Goal: Information Seeking & Learning: Learn about a topic

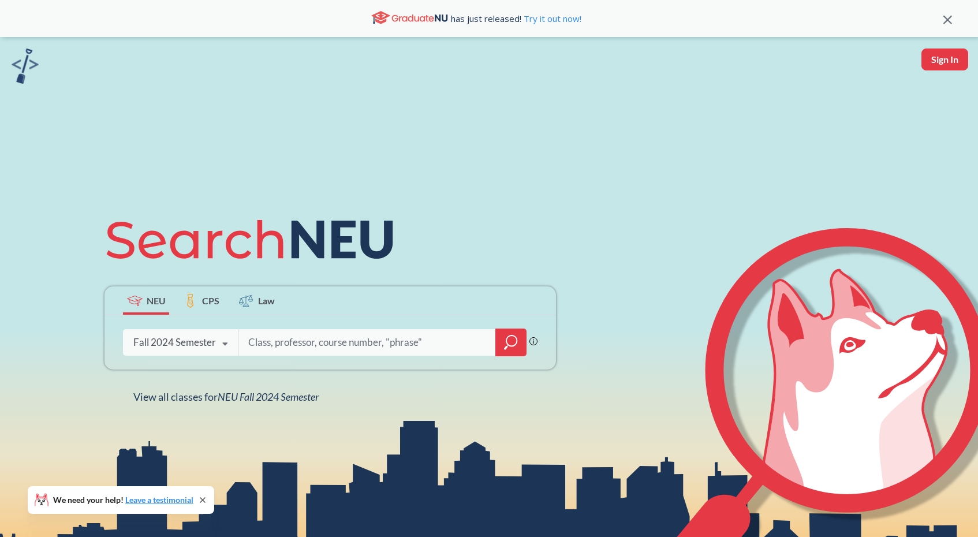
click at [154, 350] on div "Fall 2024 Semester Fall 2025 Semester Summer 2 2025 Semester Summer Full 2025 S…" at bounding box center [180, 342] width 115 height 29
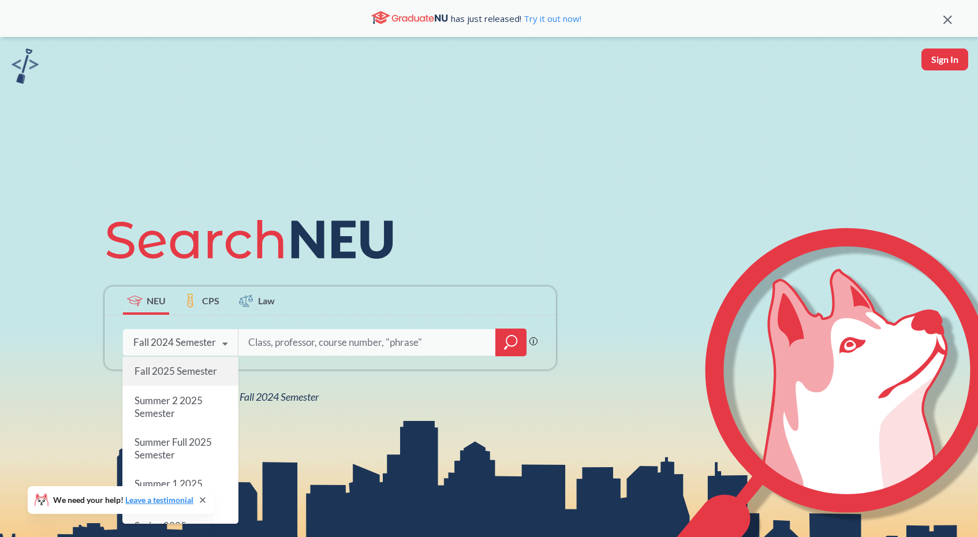
click at [184, 383] on div "Fall 2025 Semester" at bounding box center [180, 371] width 116 height 29
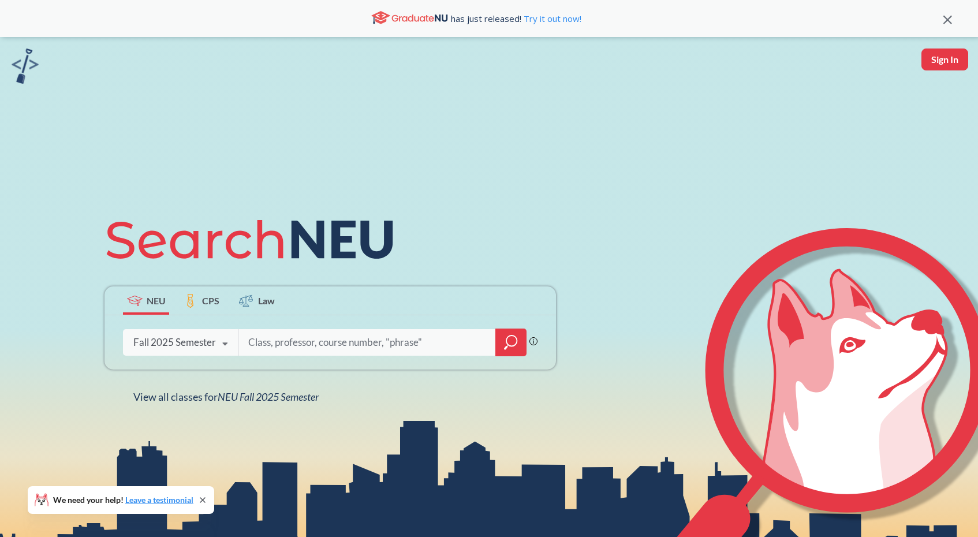
click at [294, 354] on input "search" at bounding box center [367, 342] width 240 height 24
type input "cs 5100"
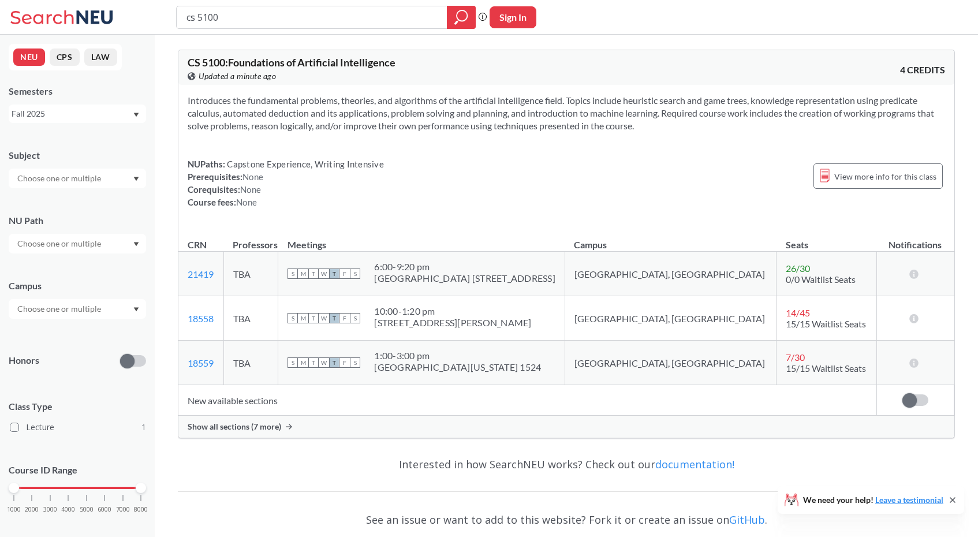
click at [258, 429] on span "Show all sections (7 more)" at bounding box center [235, 426] width 94 height 10
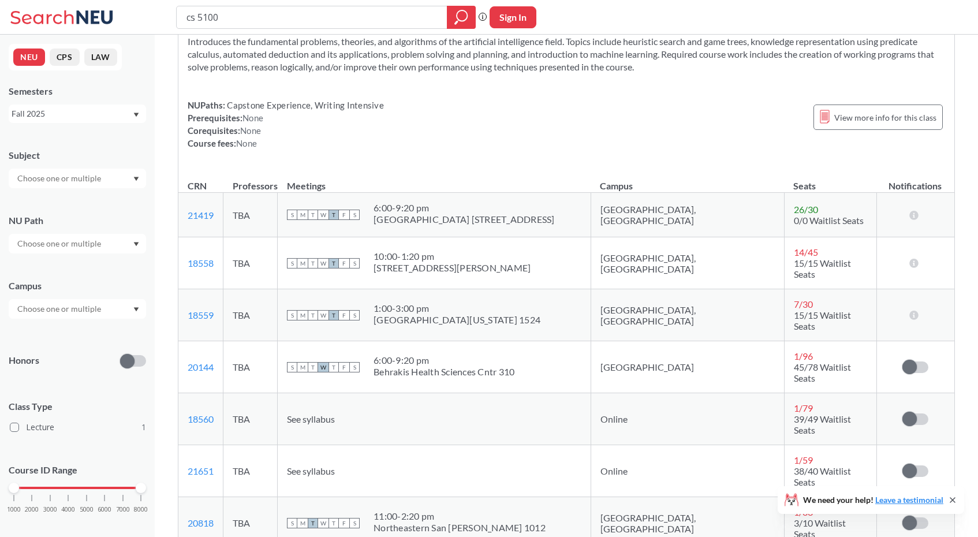
scroll to position [262, 0]
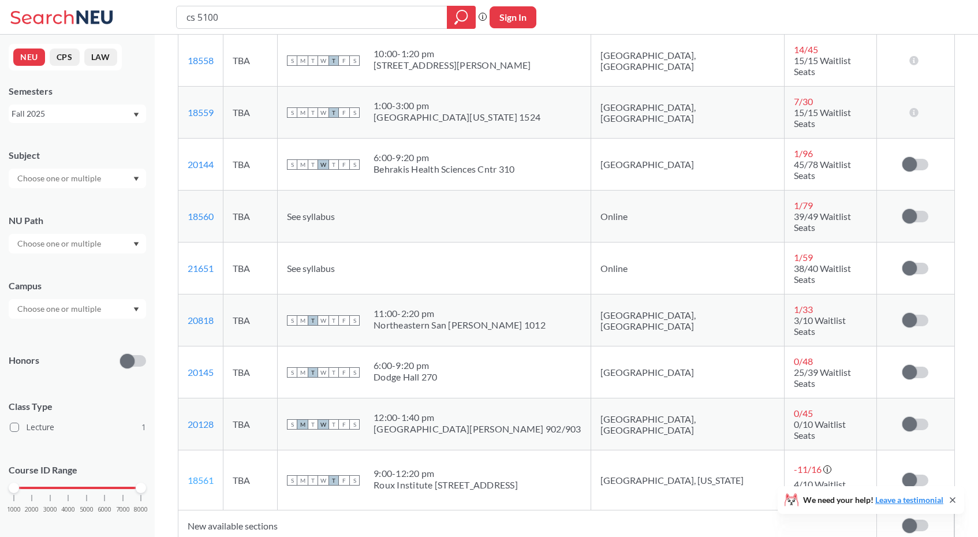
click at [205, 475] on link "18561" at bounding box center [201, 480] width 26 height 11
drag, startPoint x: 220, startPoint y: 410, endPoint x: 182, endPoint y: 410, distance: 38.1
click at [182, 450] on td "18561 View this section on Banner." at bounding box center [200, 480] width 45 height 60
copy link "18561"
click at [353, 24] on input "cs 5100" at bounding box center [311, 18] width 253 height 20
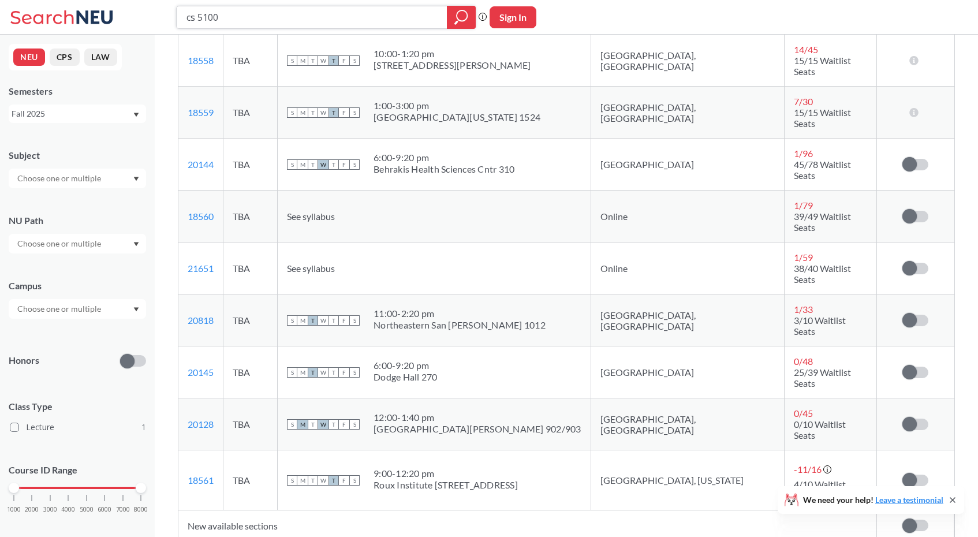
click at [353, 24] on input "cs 5100" at bounding box center [311, 18] width 253 height 20
type input "cs 5200"
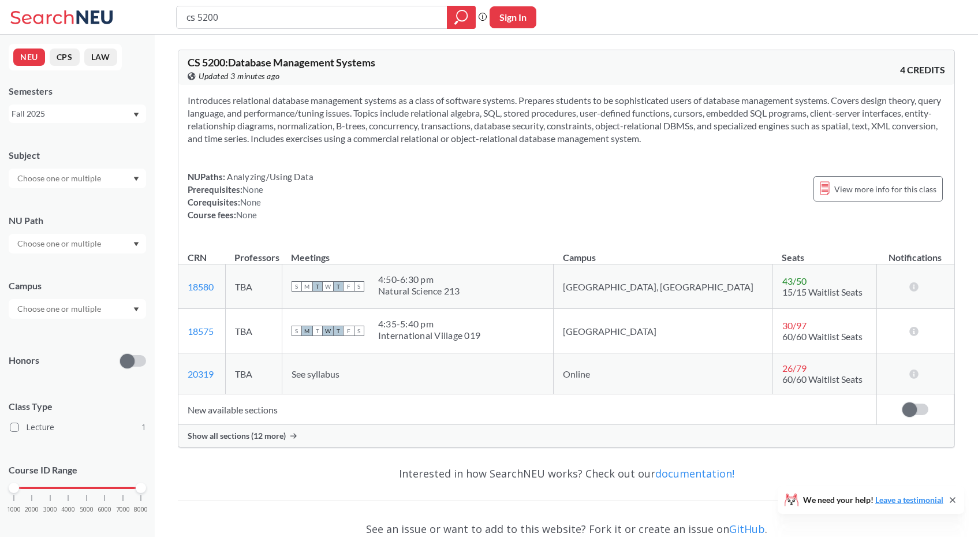
click at [270, 435] on span "Show all sections (12 more)" at bounding box center [237, 436] width 98 height 10
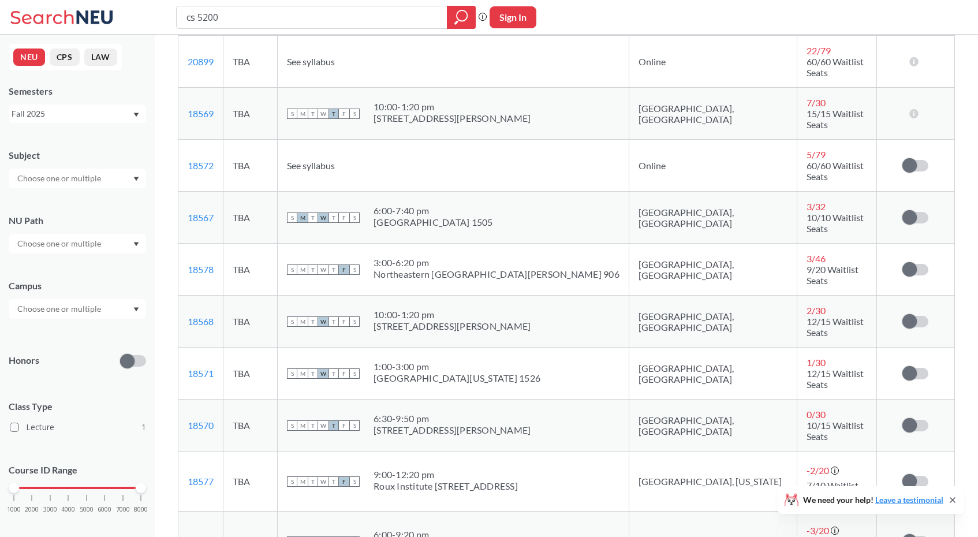
scroll to position [633, 0]
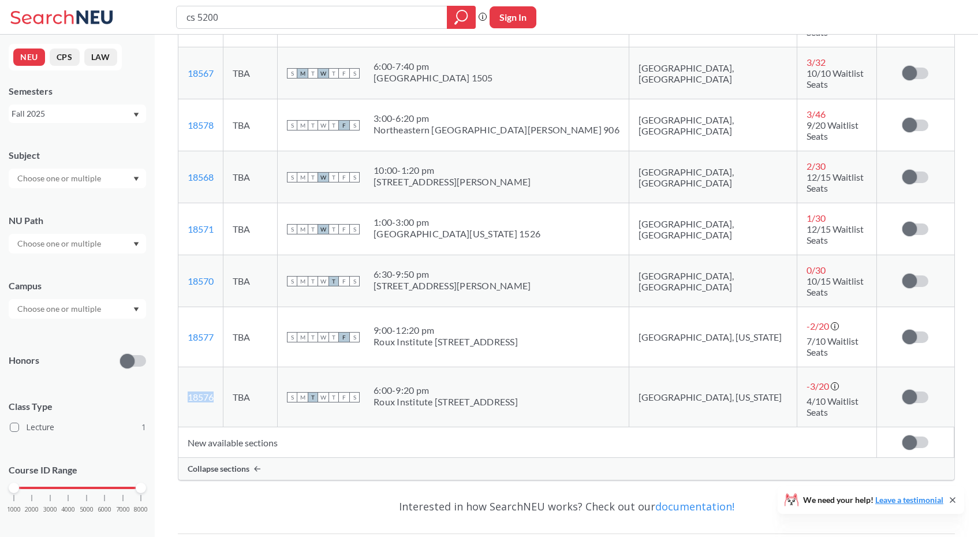
drag, startPoint x: 217, startPoint y: 274, endPoint x: 180, endPoint y: 275, distance: 37.0
click at [180, 367] on td "18576 View this section on Banner." at bounding box center [200, 397] width 45 height 60
copy link "18576"
click at [381, 11] on input "cs 5200" at bounding box center [311, 18] width 253 height 20
paste input "DAMG621"
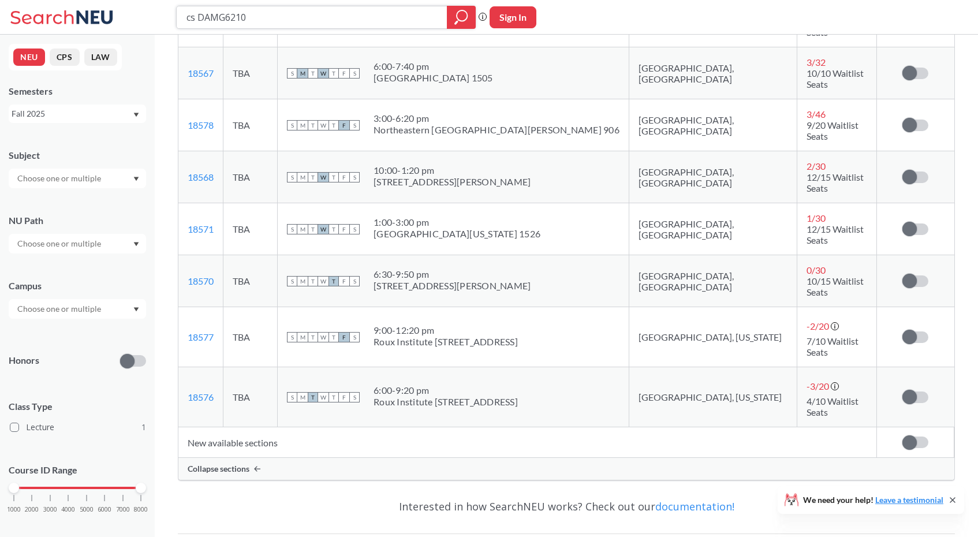
click at [198, 16] on input "cs DAMG6210" at bounding box center [311, 18] width 253 height 20
type input "DAMG 6210"
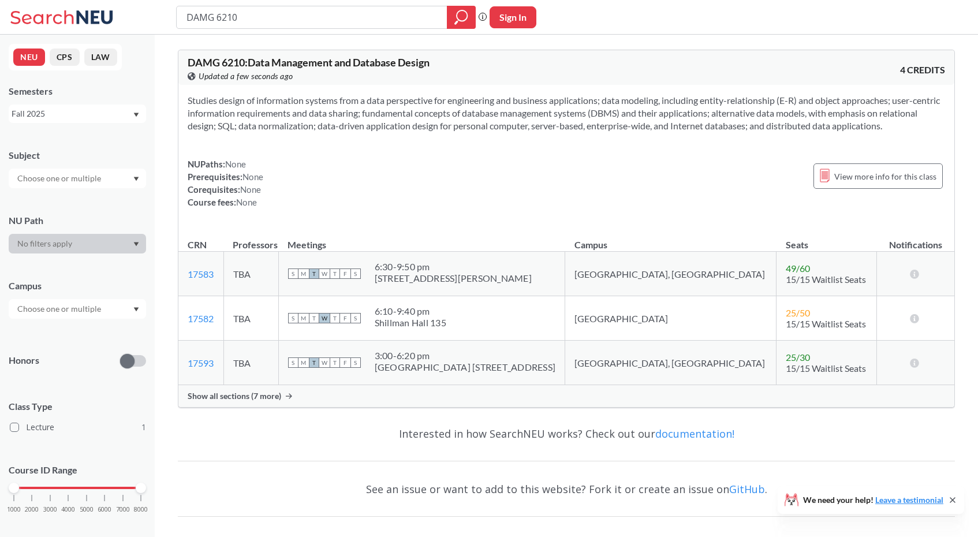
click at [216, 397] on span "Show all sections (7 more)" at bounding box center [235, 396] width 94 height 10
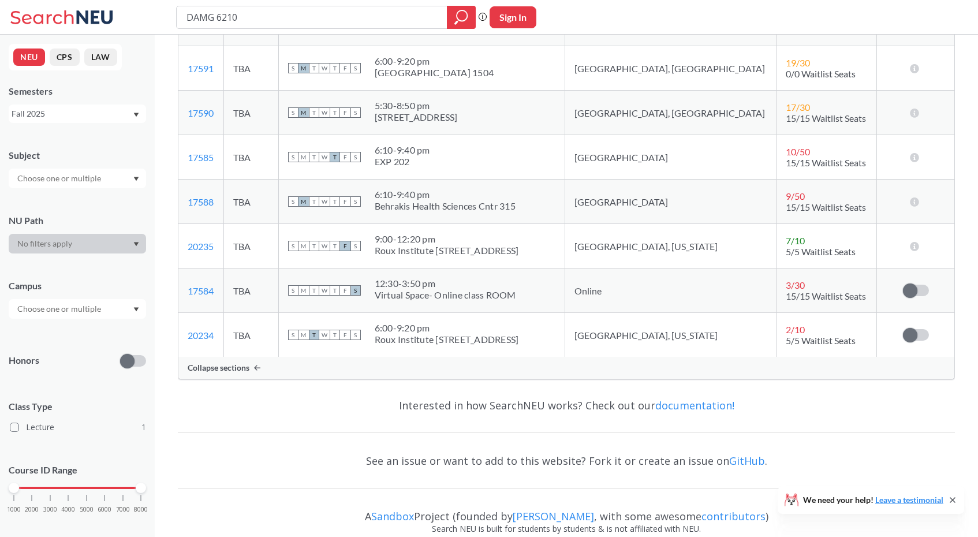
scroll to position [342, 0]
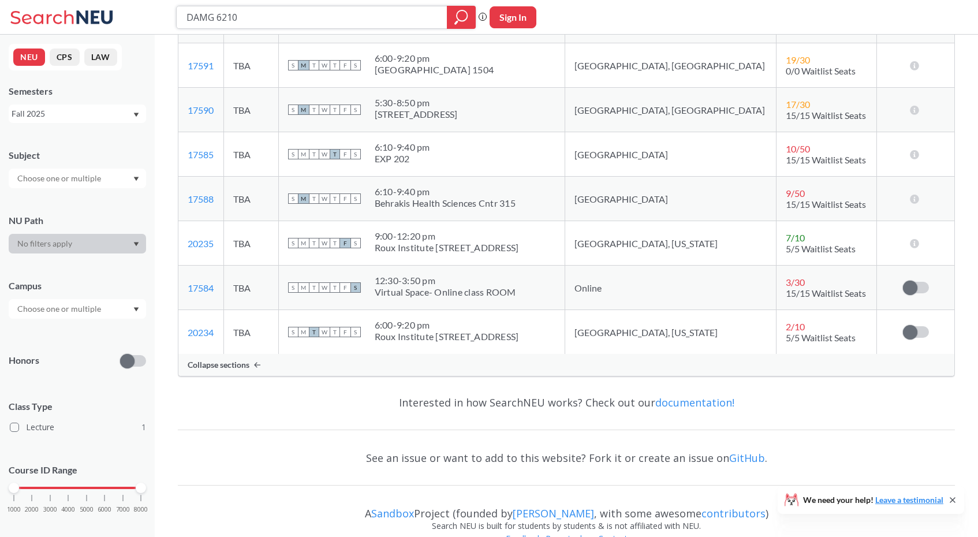
click at [292, 15] on input "DAMG 6210" at bounding box center [311, 18] width 253 height 20
type input "cs 5200"
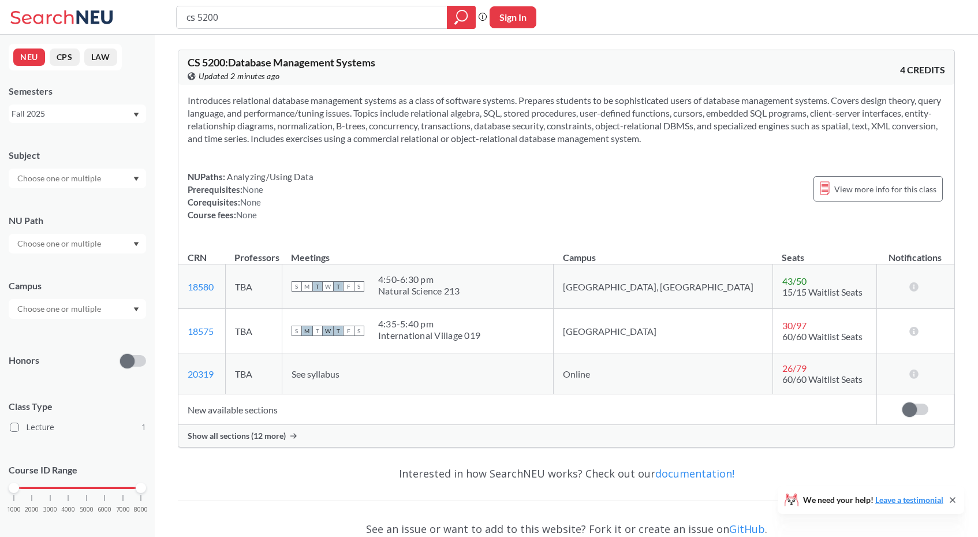
click at [261, 435] on span "Show all sections (12 more)" at bounding box center [237, 436] width 98 height 10
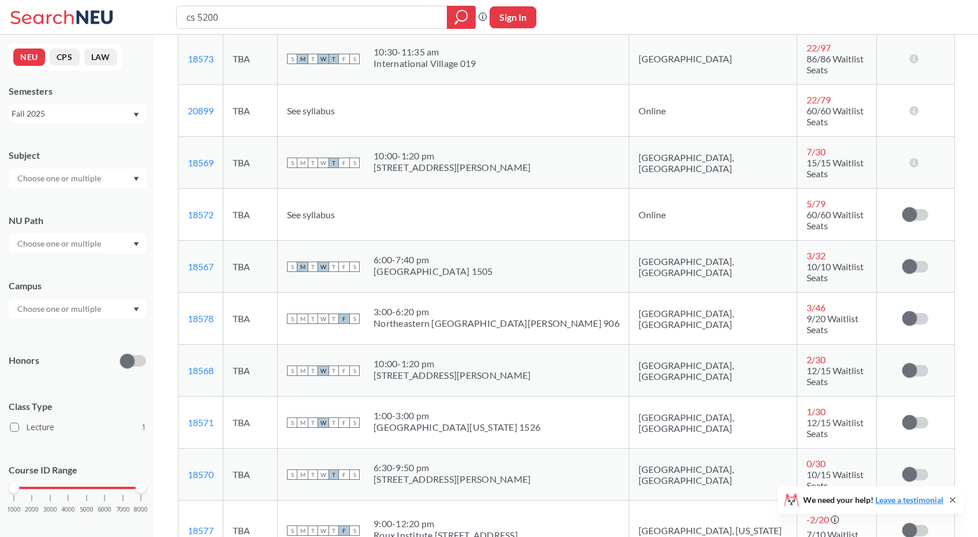
scroll to position [488, 0]
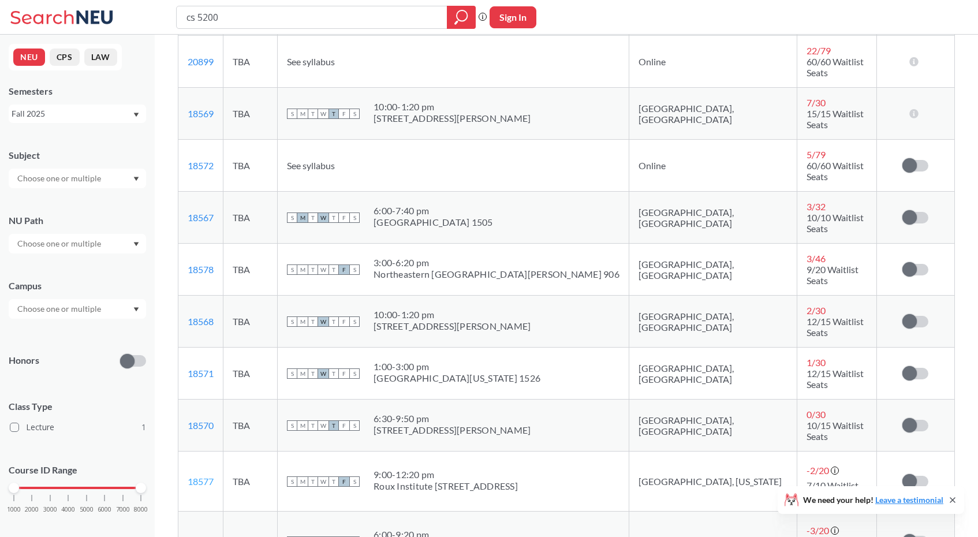
click at [203, 476] on link "18577" at bounding box center [201, 481] width 26 height 11
drag, startPoint x: 221, startPoint y: 372, endPoint x: 184, endPoint y: 367, distance: 38.0
click at [184, 452] on td "18577 View this section on Banner." at bounding box center [200, 482] width 45 height 60
copy link "18577"
